Goal: Check status: Check status

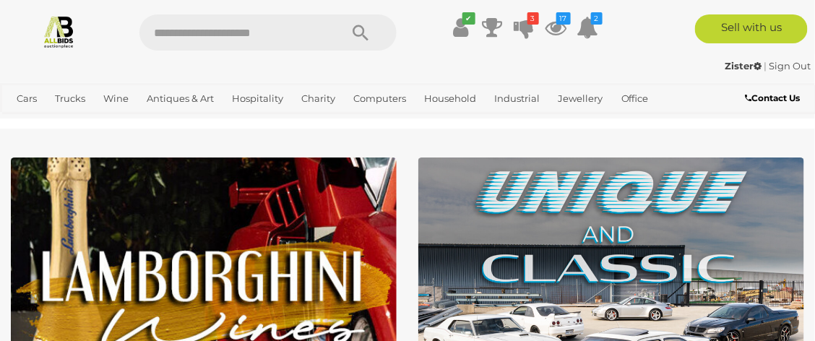
click at [525, 28] on icon at bounding box center [525, 27] width 20 height 26
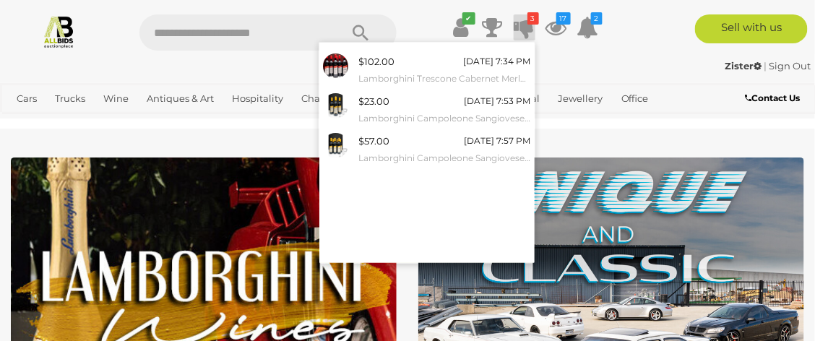
scroll to position [46, 0]
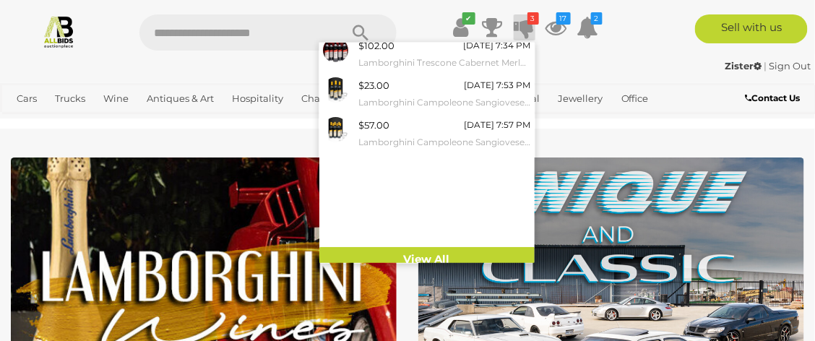
click at [494, 255] on link "View All" at bounding box center [426, 259] width 215 height 25
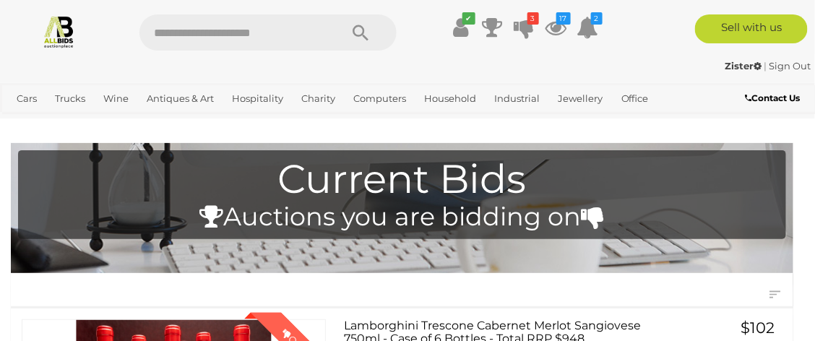
click at [0, 0] on link "View All Wine Auctions" at bounding box center [0, 0] width 0 height 0
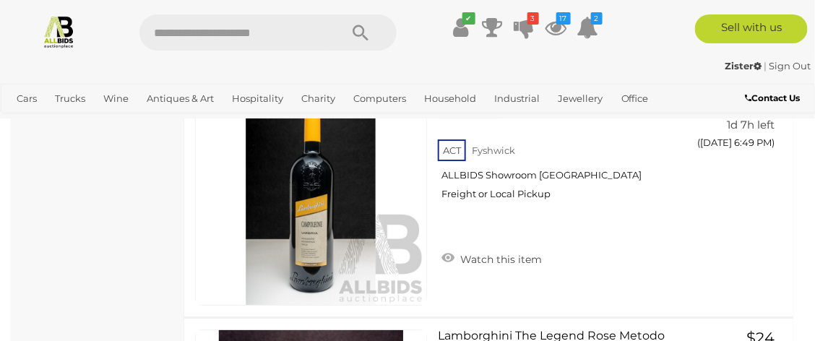
scroll to position [5521, 0]
